Goal: Navigation & Orientation: Find specific page/section

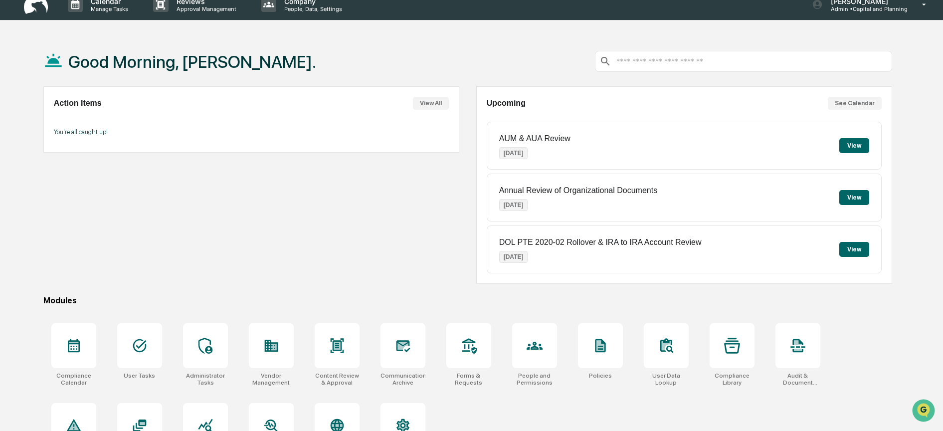
scroll to position [44, 0]
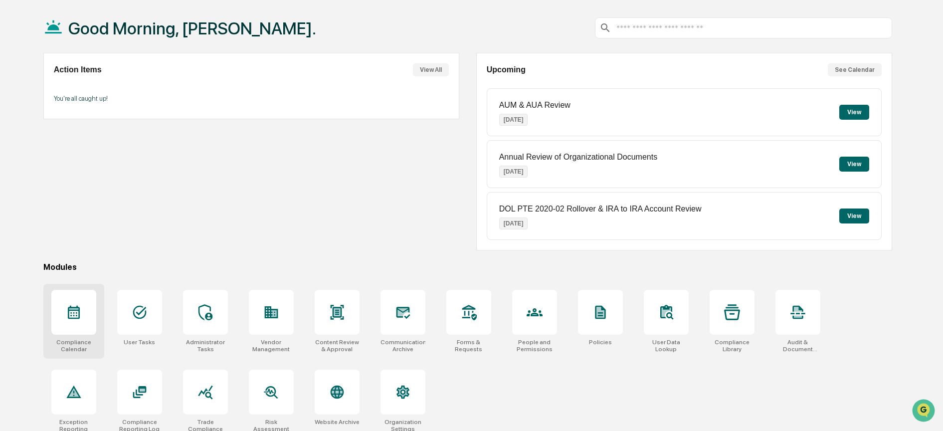
click at [73, 313] on icon at bounding box center [74, 312] width 16 height 16
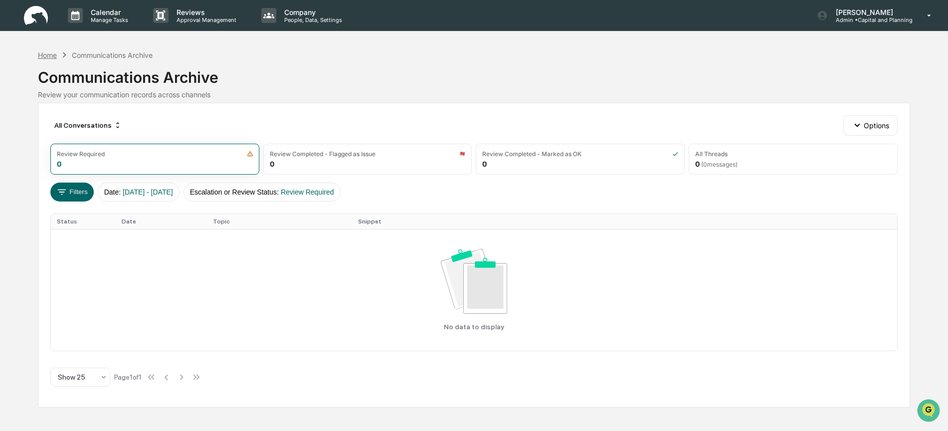
click at [48, 54] on div "Home" at bounding box center [47, 55] width 19 height 8
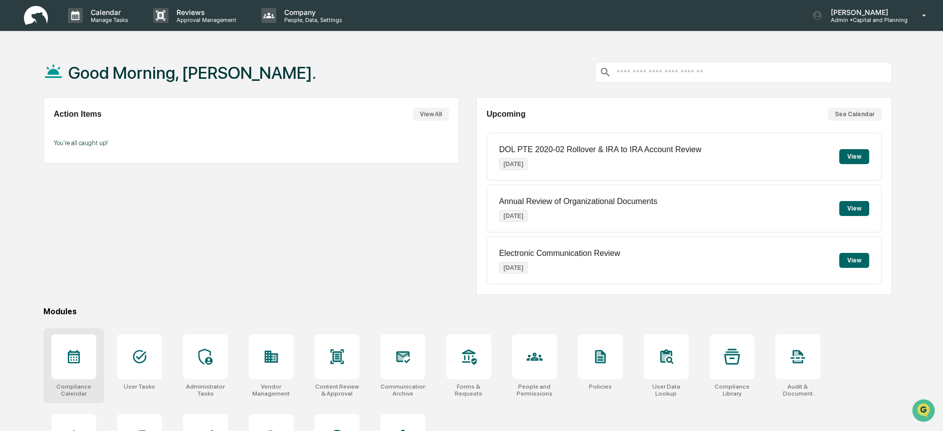
click at [66, 359] on icon at bounding box center [74, 356] width 16 height 16
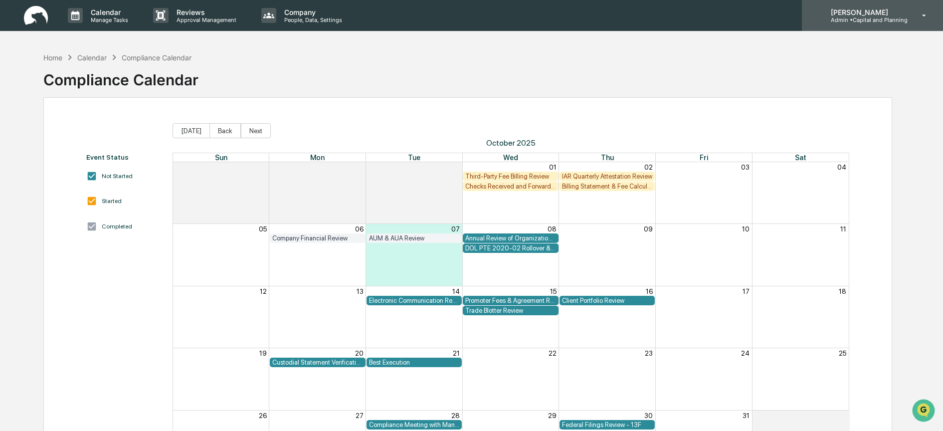
click at [893, 10] on p "[PERSON_NAME]" at bounding box center [865, 12] width 85 height 8
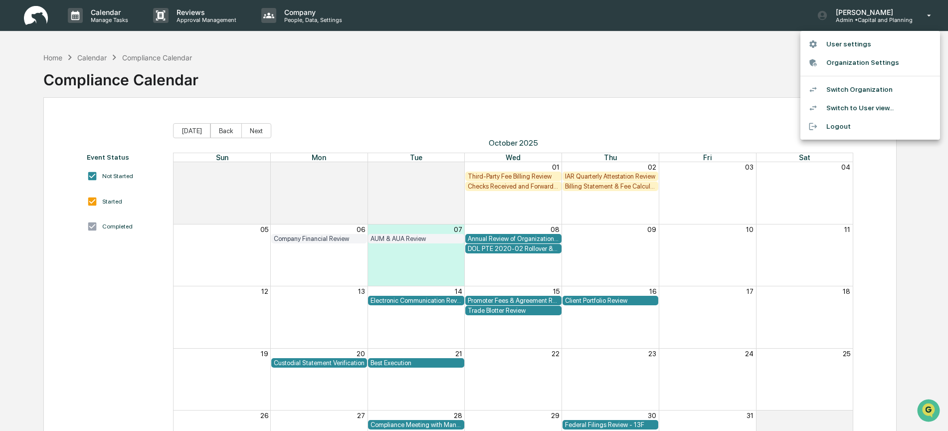
click at [863, 90] on li "Switch Organization" at bounding box center [870, 89] width 140 height 18
